Goal: Task Accomplishment & Management: Manage account settings

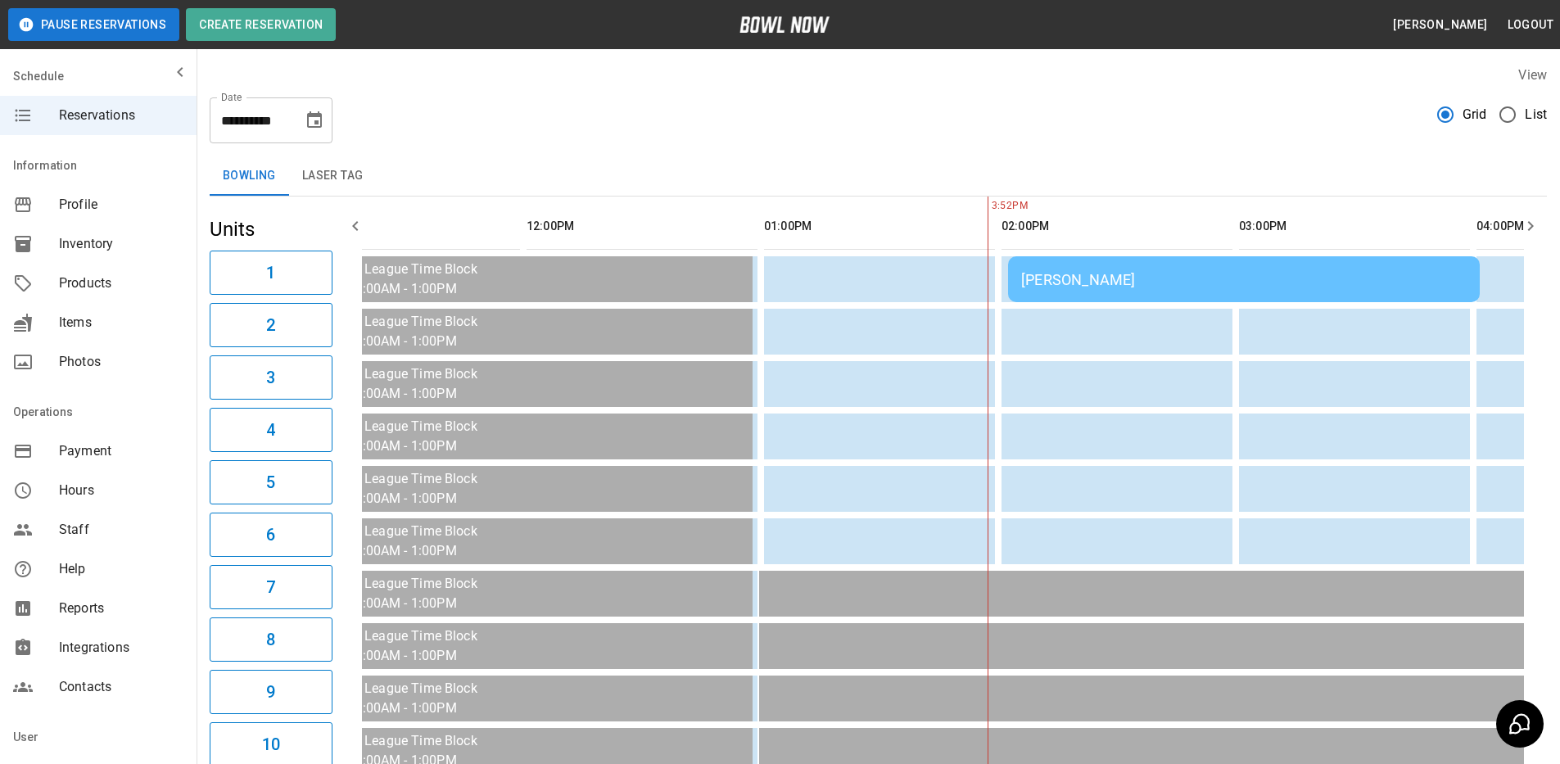
scroll to position [0, 369]
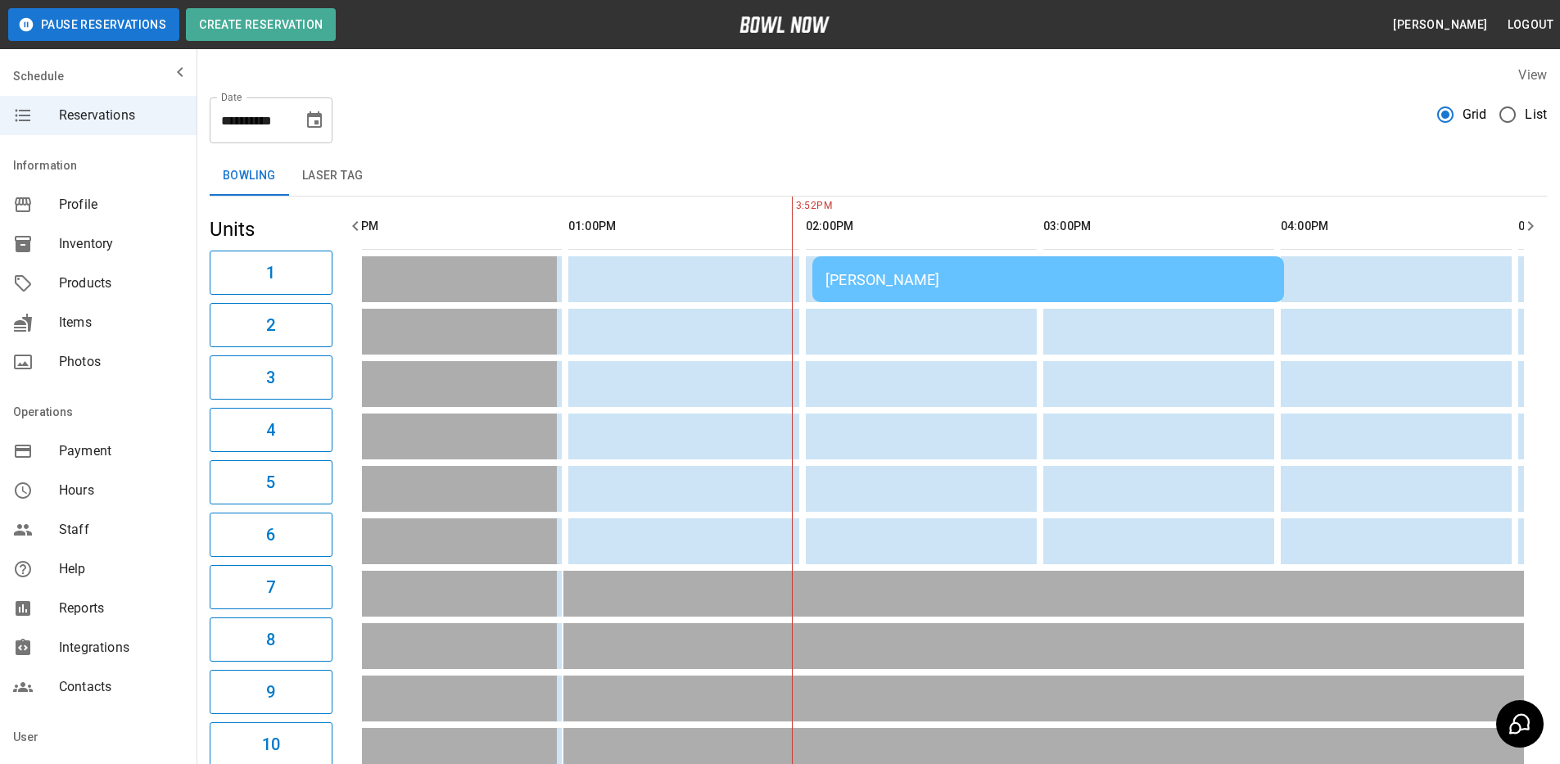
click at [1015, 280] on div "[PERSON_NAME]" at bounding box center [1049, 279] width 446 height 17
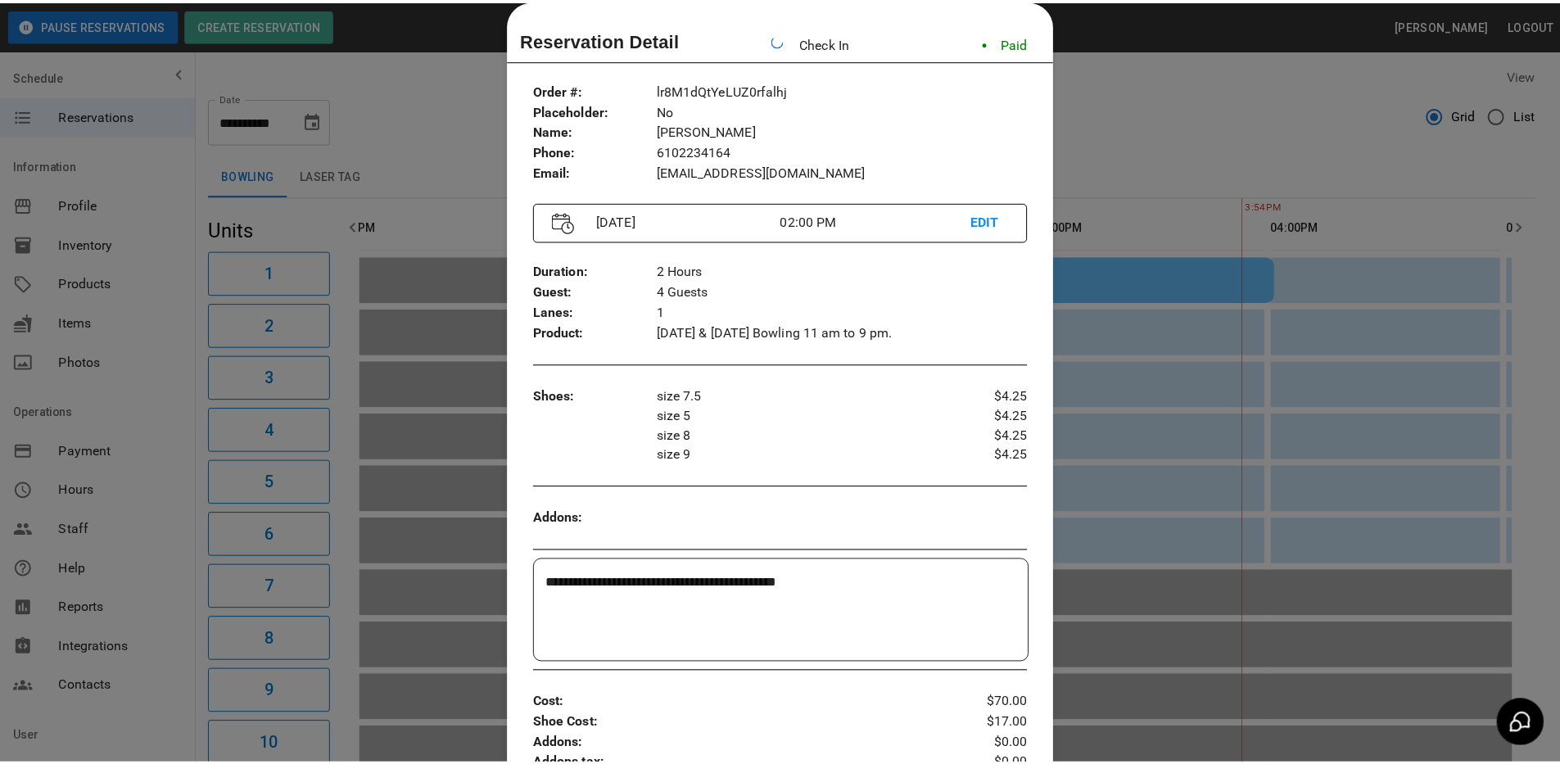
scroll to position [0, 1188]
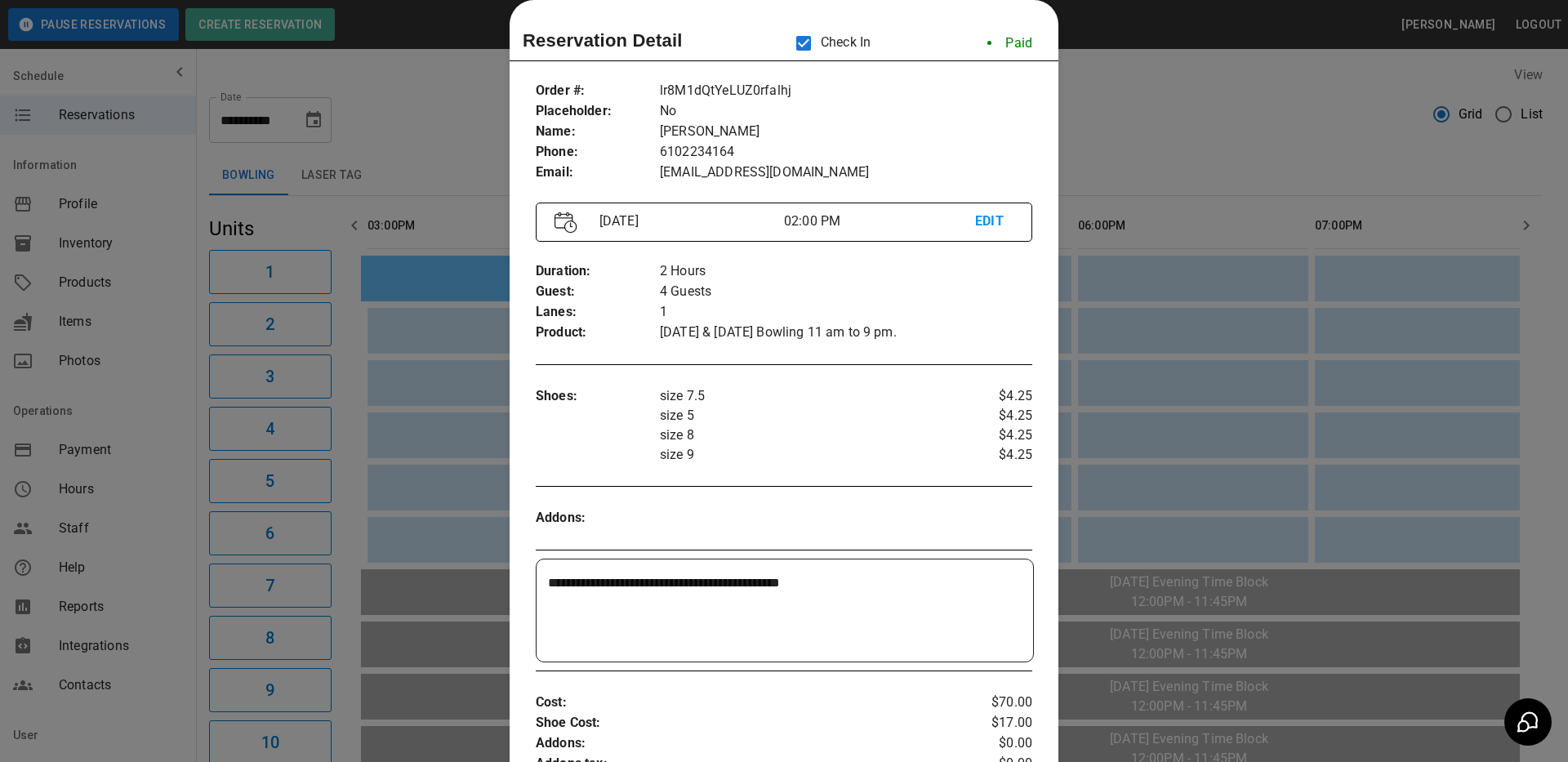
click at [1205, 180] on div at bounding box center [784, 381] width 1568 height 762
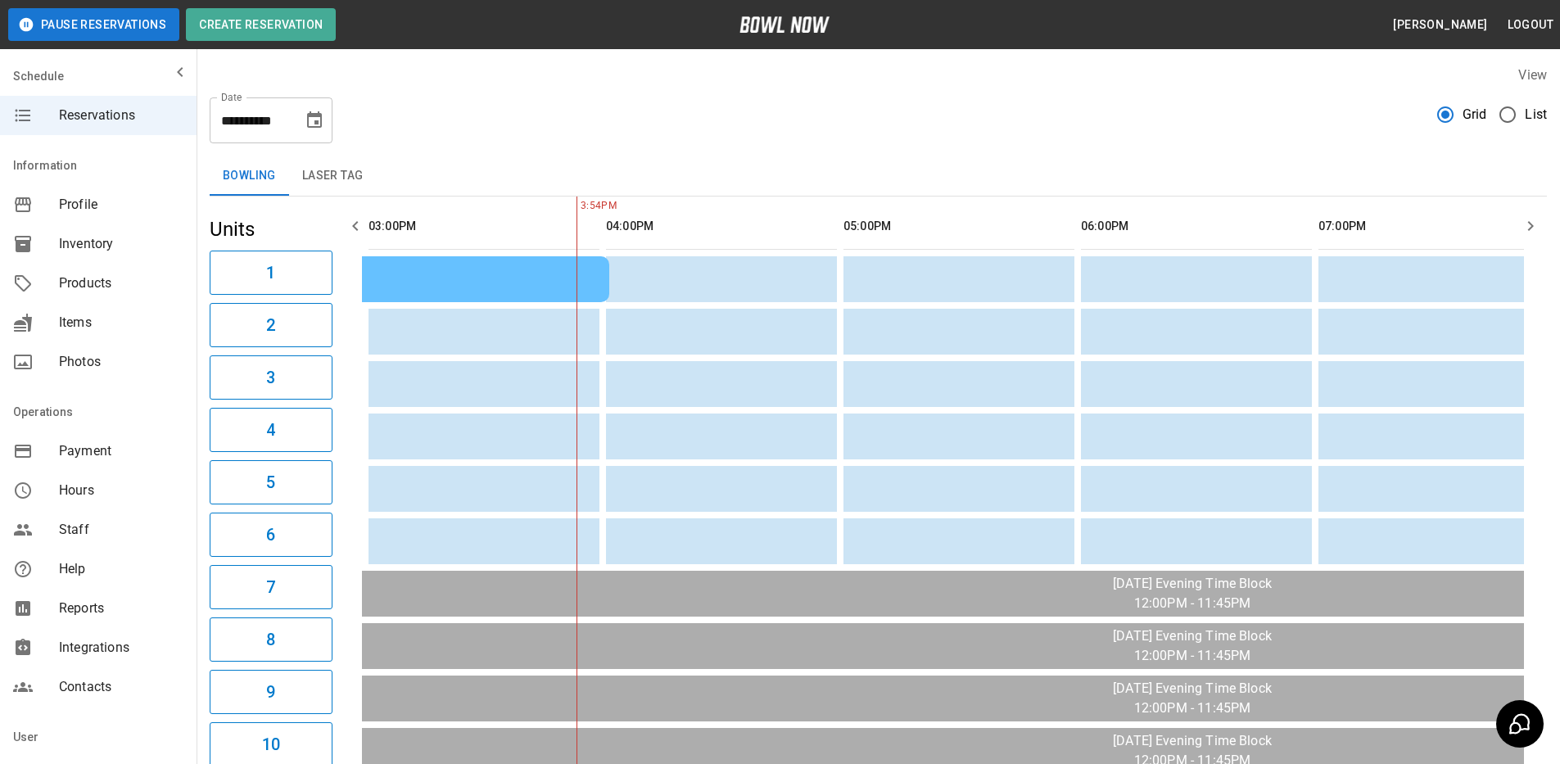
scroll to position [0, 1247]
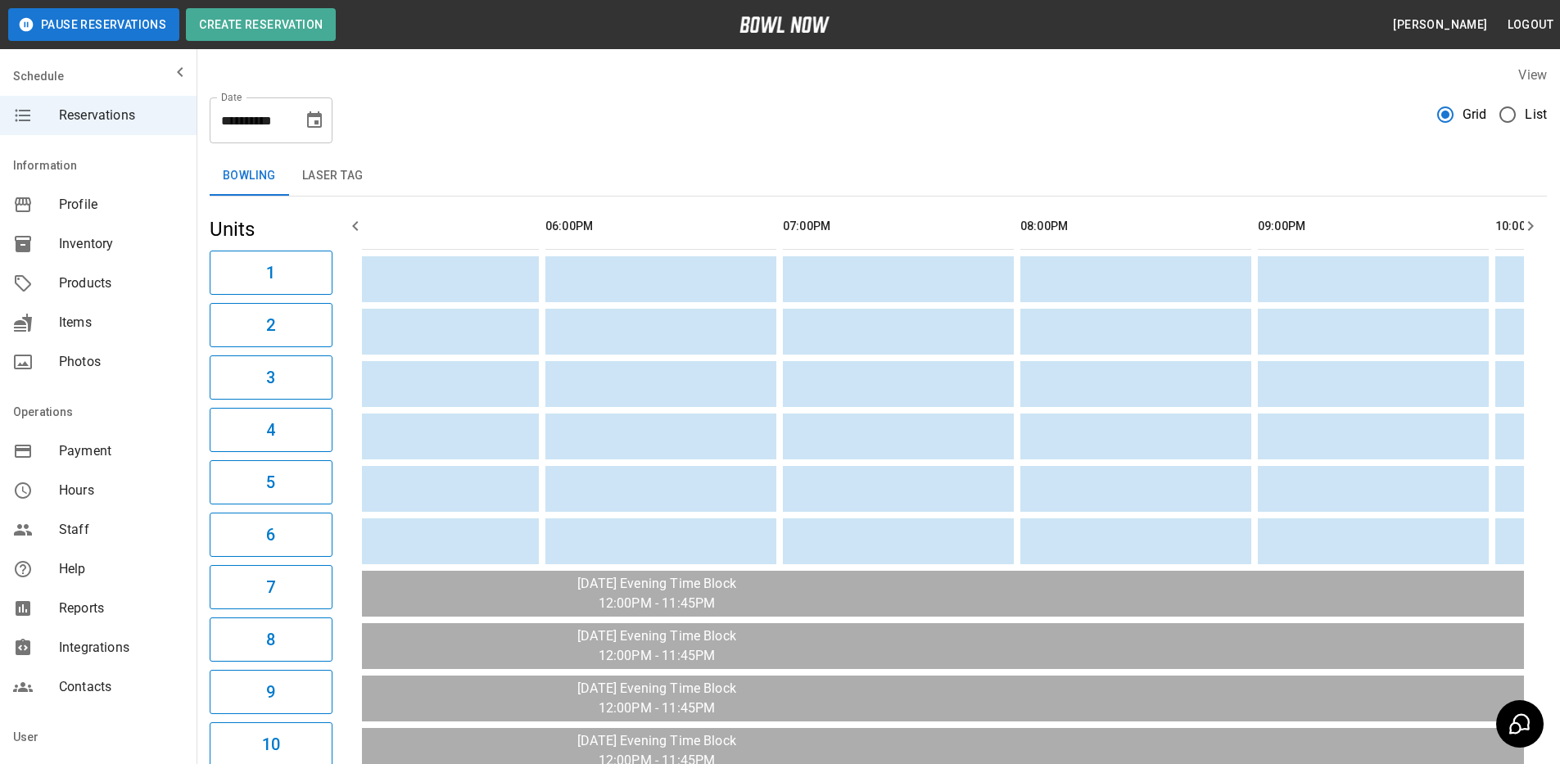
scroll to position [0, 1649]
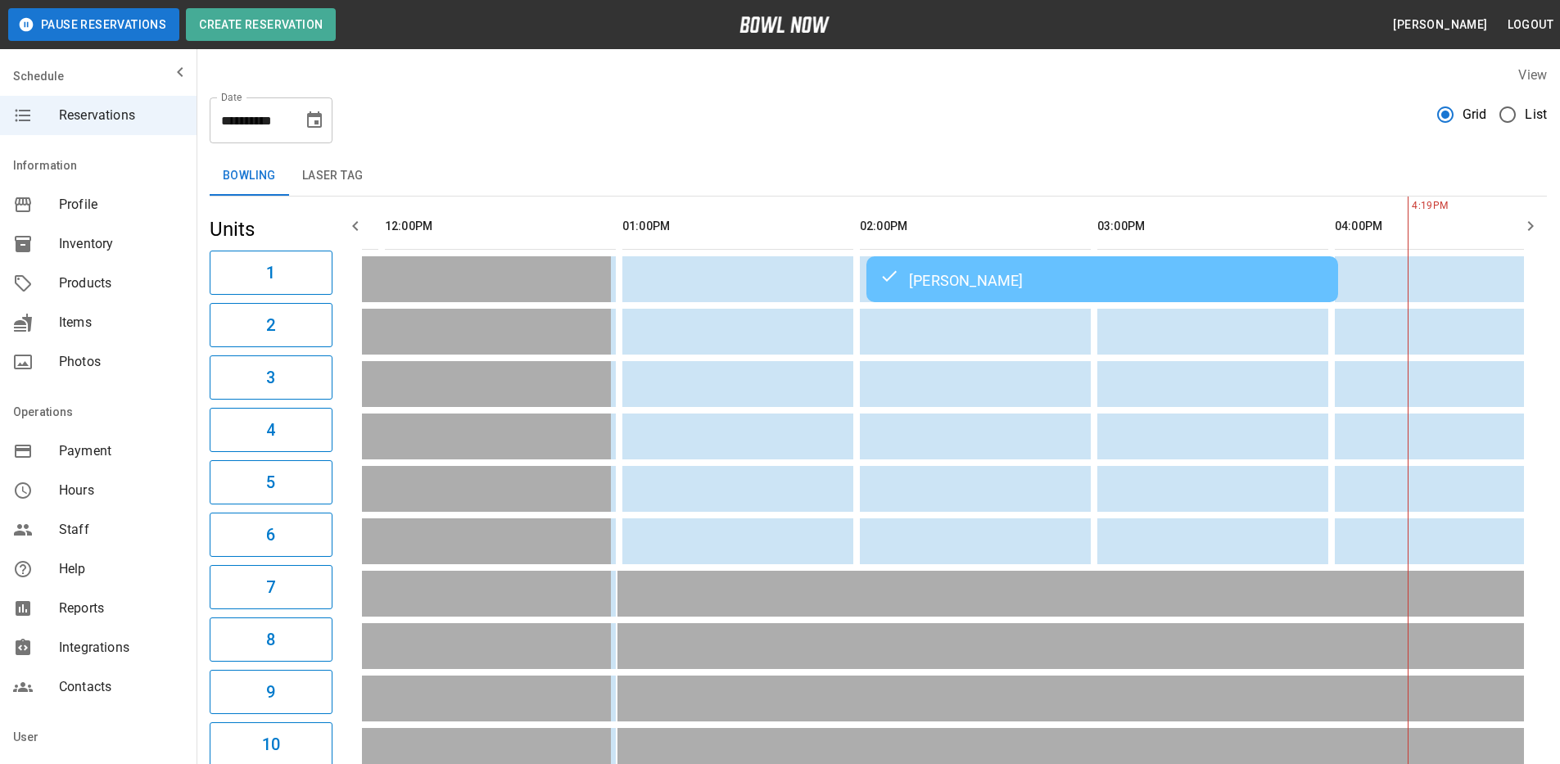
scroll to position [0, 309]
